Goal: Navigation & Orientation: Understand site structure

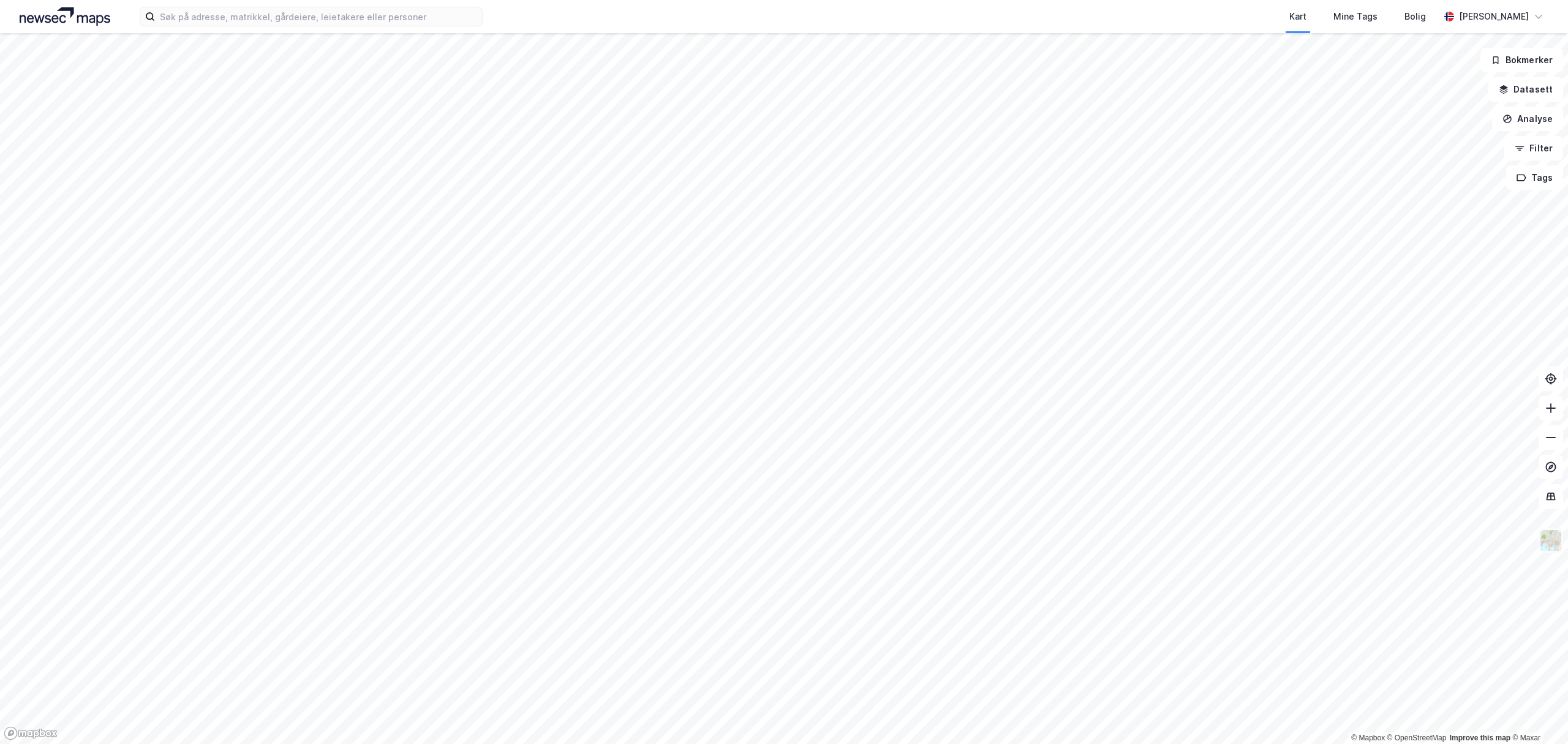
click at [1558, 540] on img at bounding box center [1551, 540] width 23 height 23
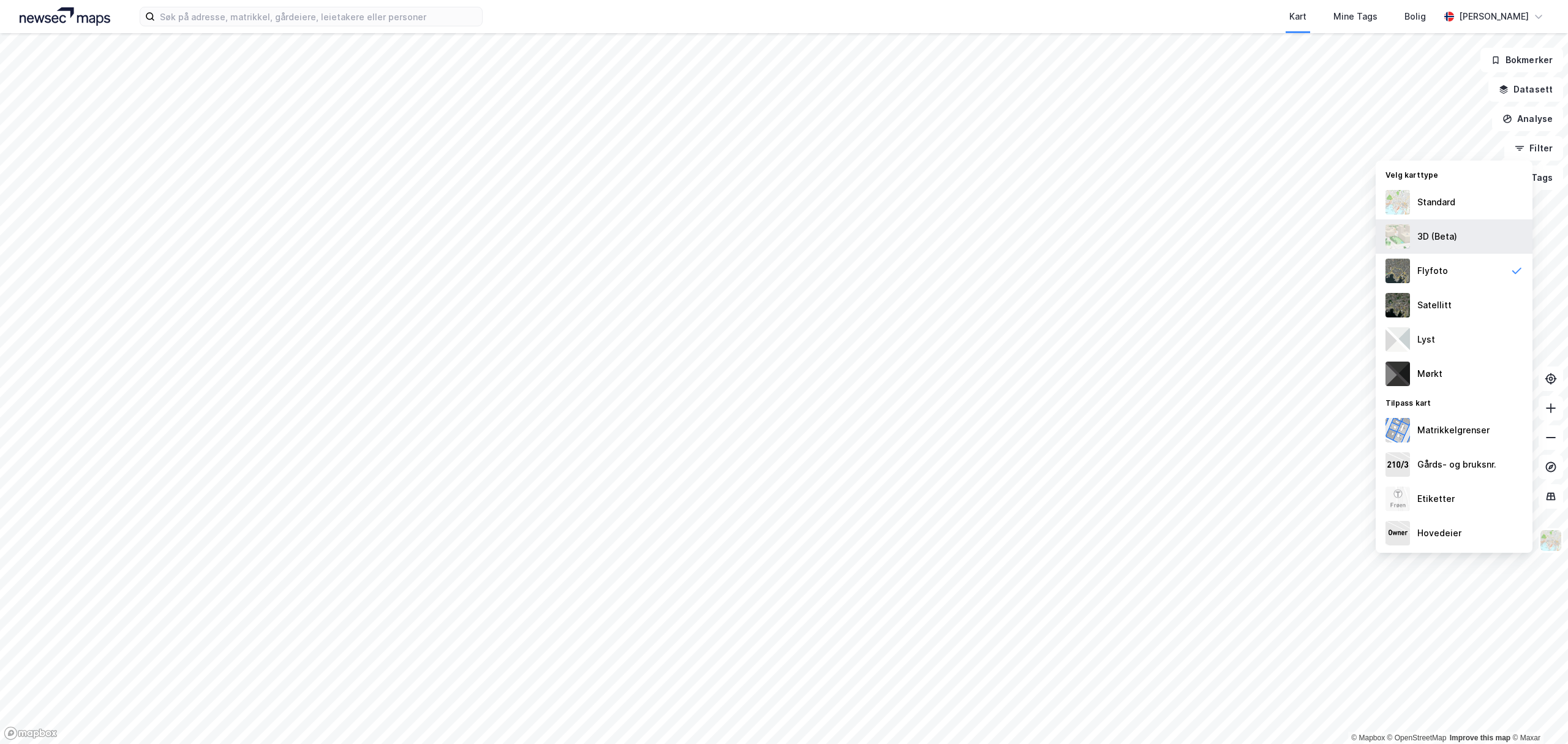
click at [1444, 236] on div "3D (Beta)" at bounding box center [1436, 237] width 40 height 15
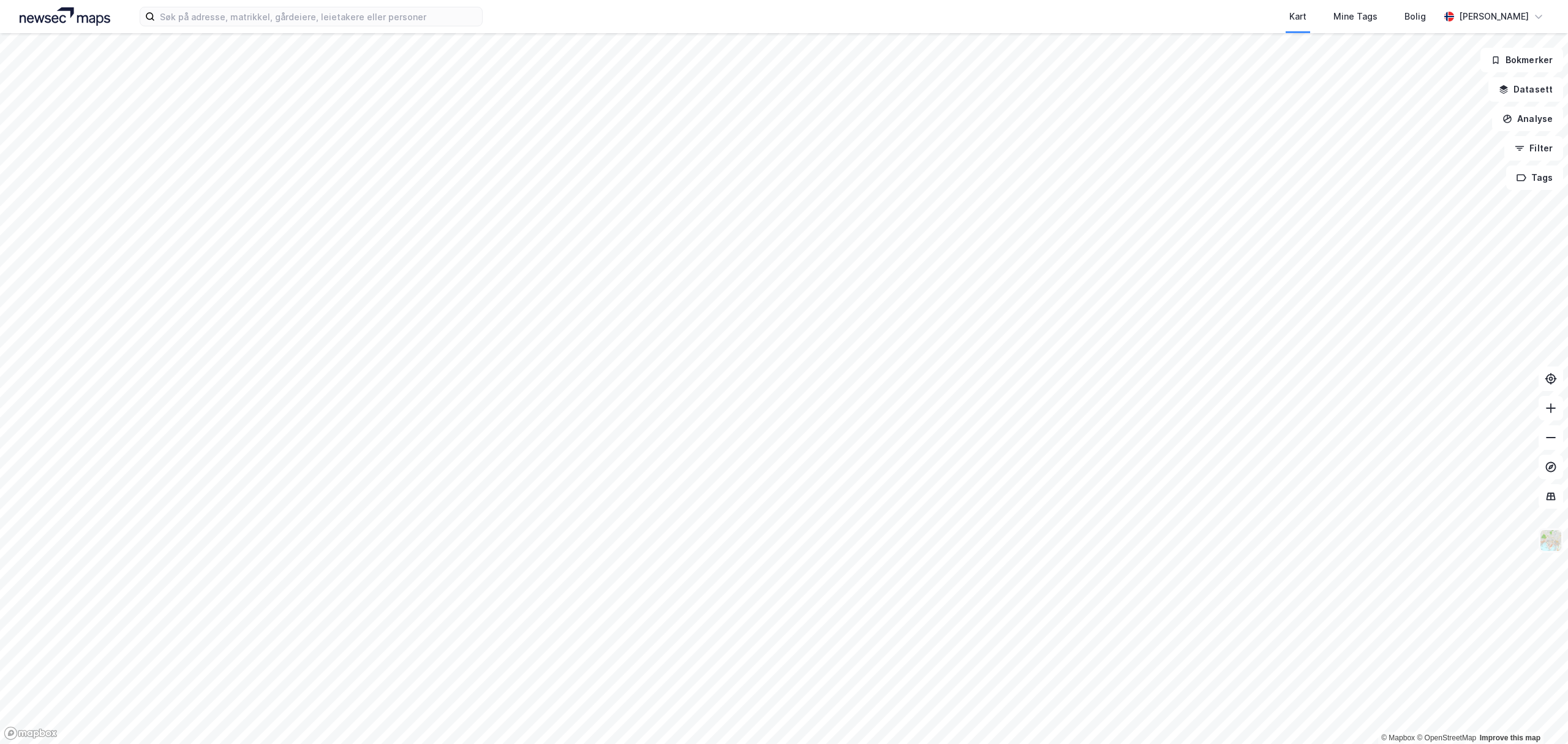
click at [1553, 545] on img at bounding box center [1551, 540] width 23 height 23
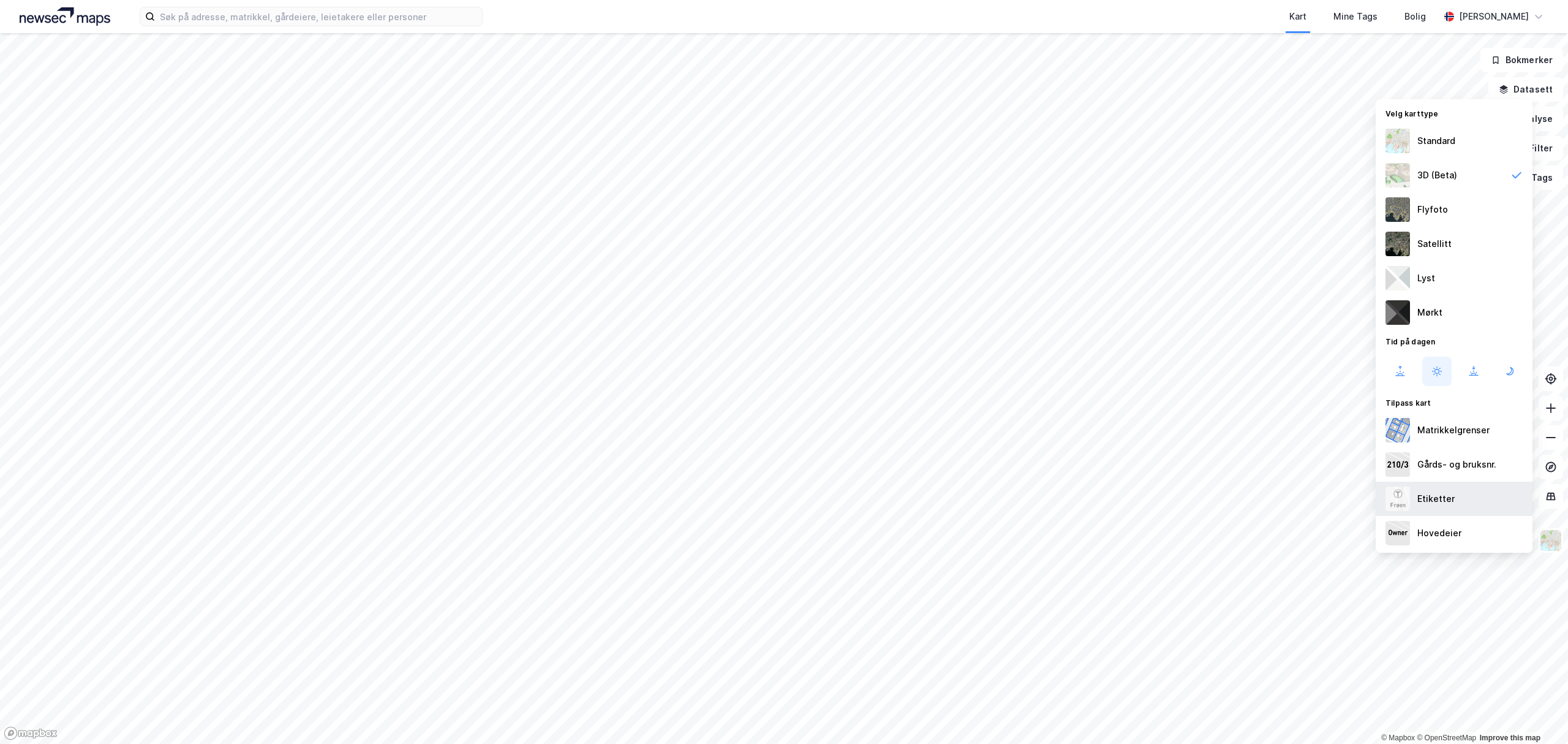
click at [1458, 496] on div "Etiketter" at bounding box center [1454, 499] width 157 height 34
